Goal: Information Seeking & Learning: Learn about a topic

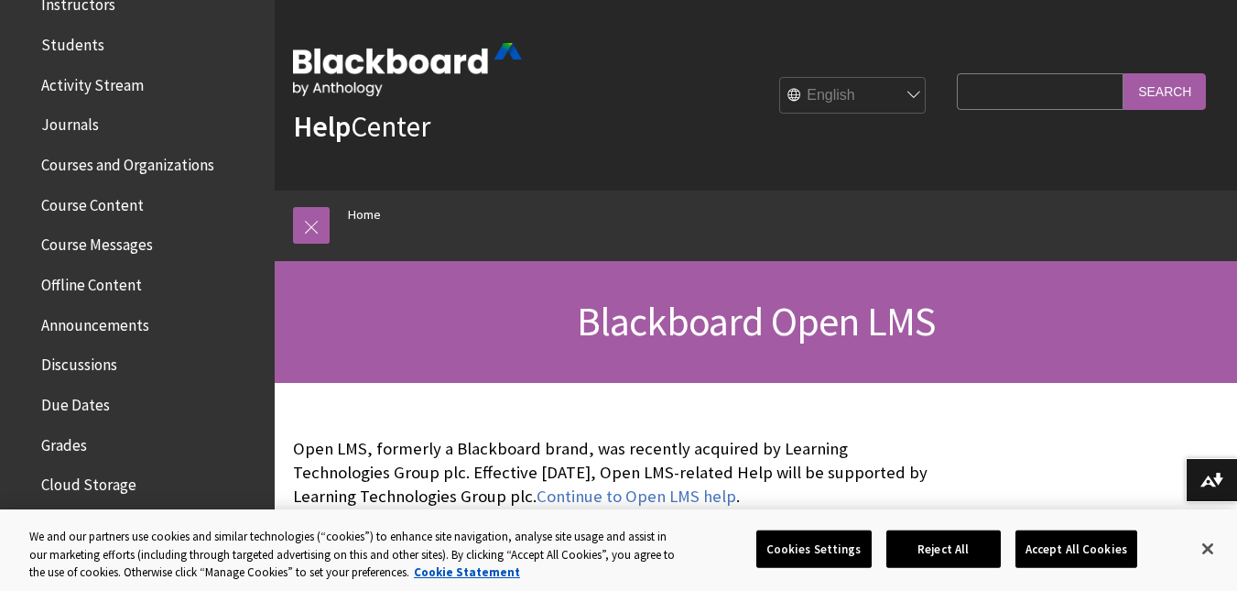
scroll to position [458, 0]
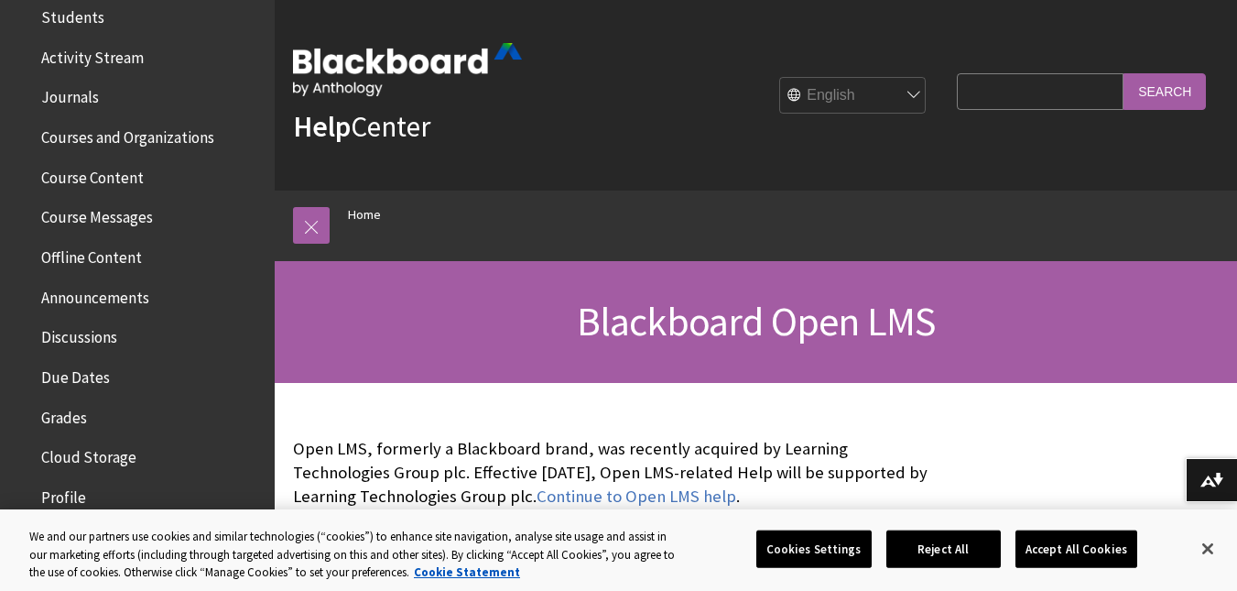
click at [114, 248] on span "Offline Content" at bounding box center [91, 254] width 101 height 25
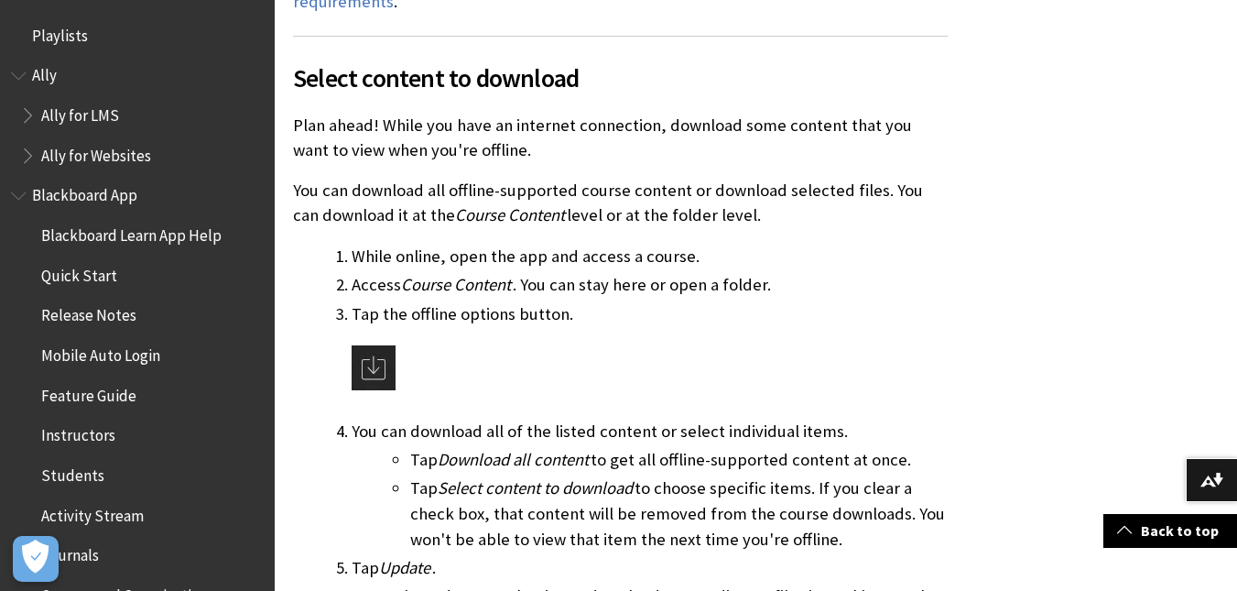
scroll to position [733, 0]
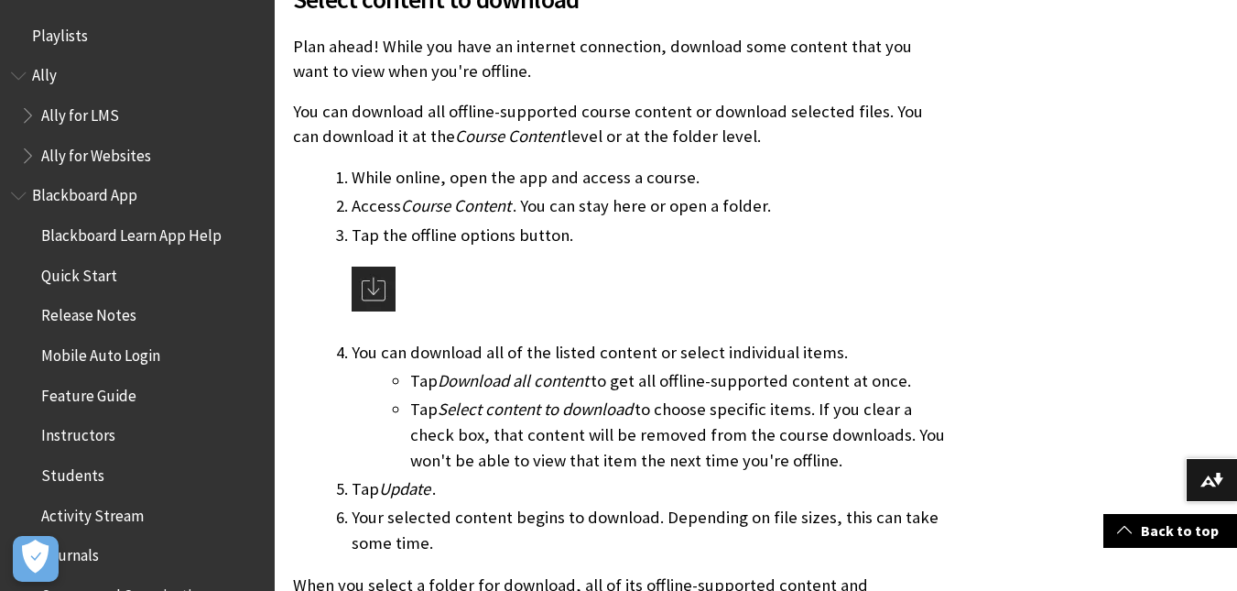
click at [91, 388] on span "Feature Guide" at bounding box center [88, 392] width 95 height 25
